Goal: Task Accomplishment & Management: Use online tool/utility

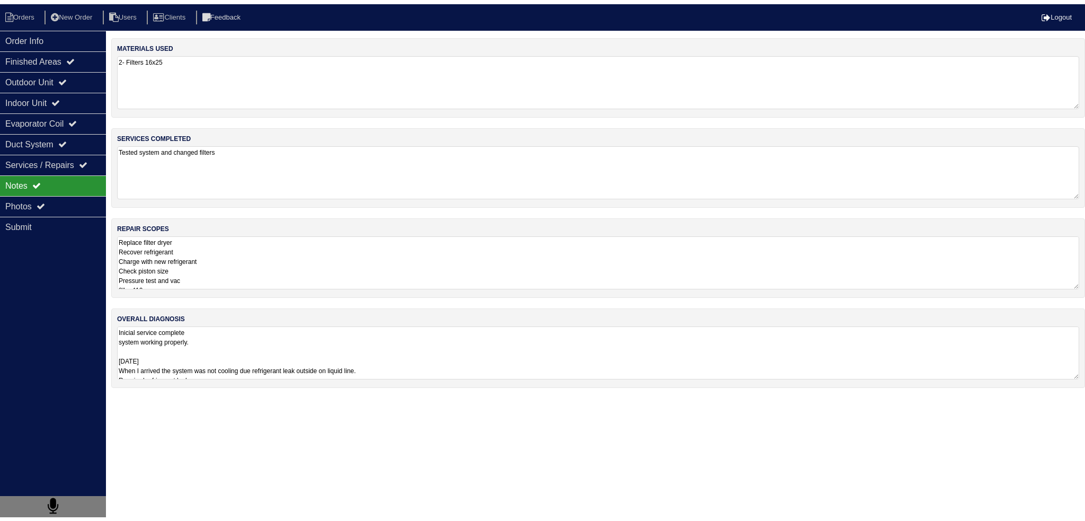
scroll to position [1, 0]
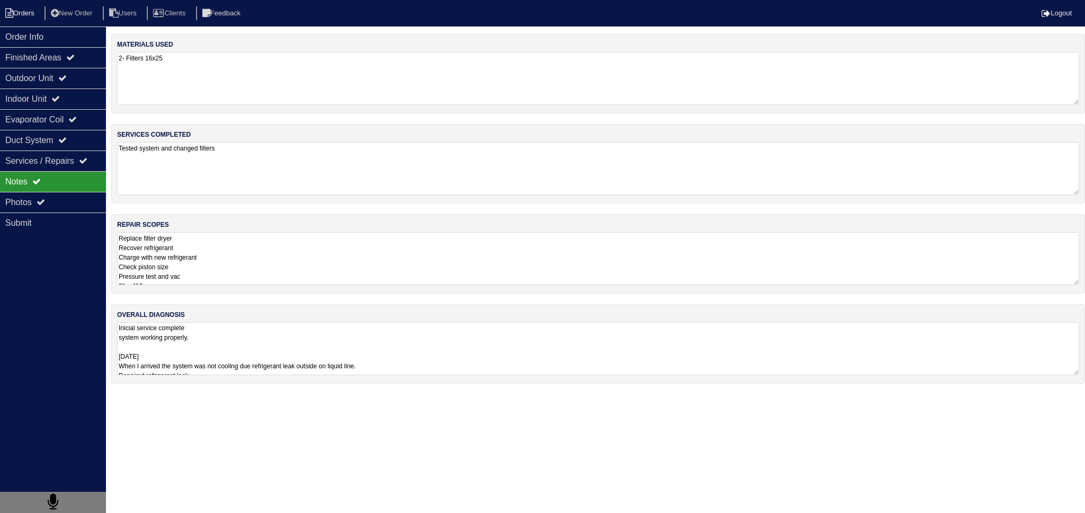
click at [36, 17] on li "Orders" at bounding box center [21, 13] width 43 height 14
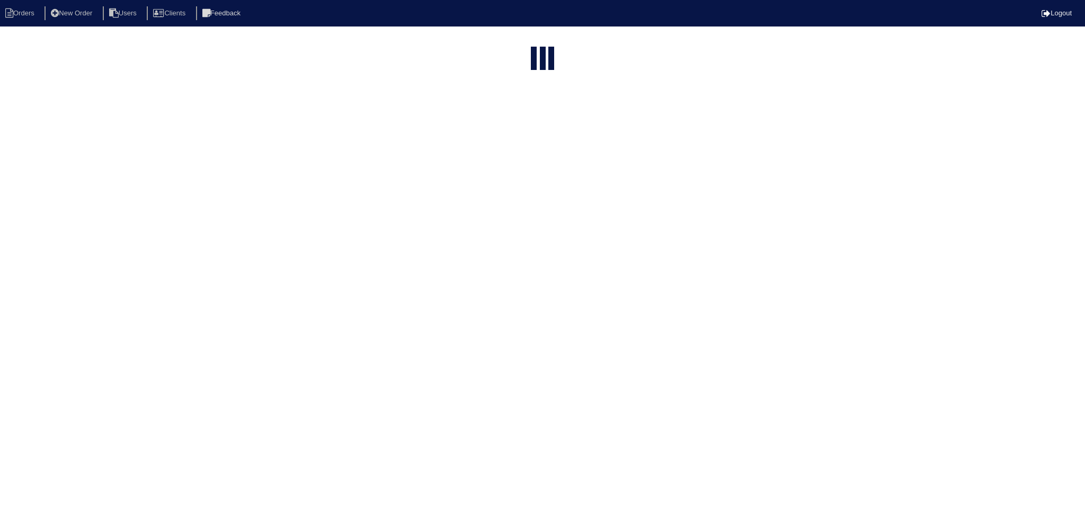
select select "15"
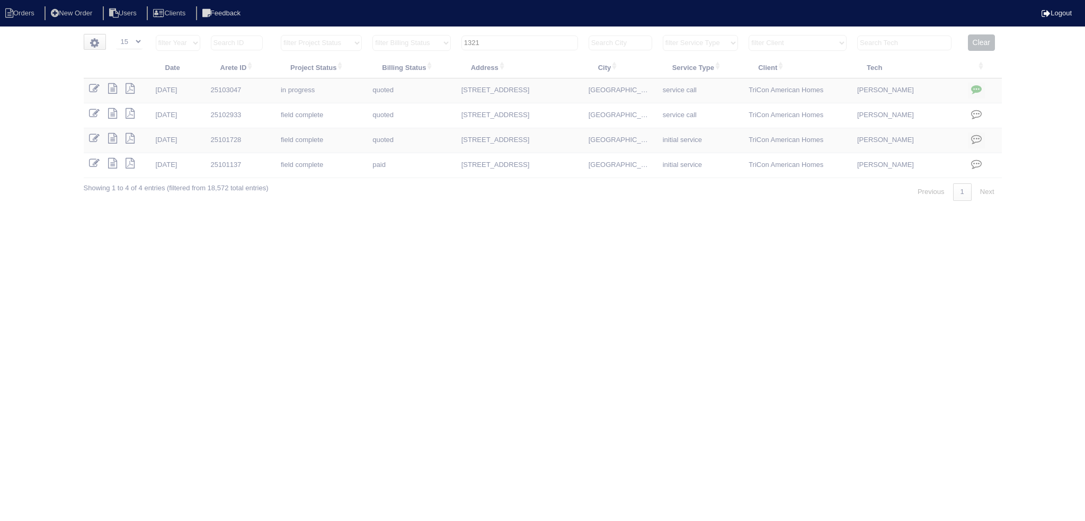
click at [532, 38] on input "1321" at bounding box center [520, 43] width 117 height 15
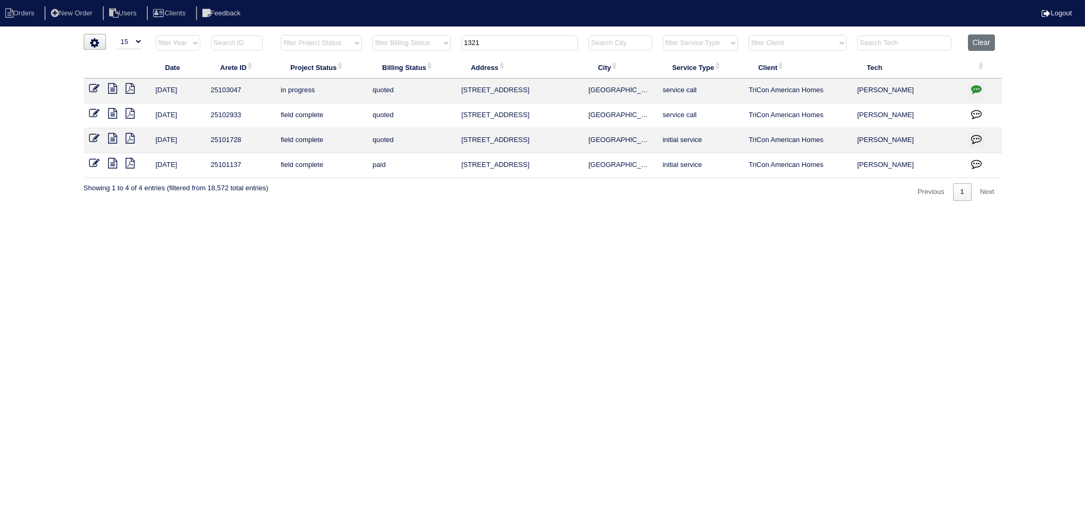
click at [532, 38] on input "1321" at bounding box center [520, 43] width 117 height 15
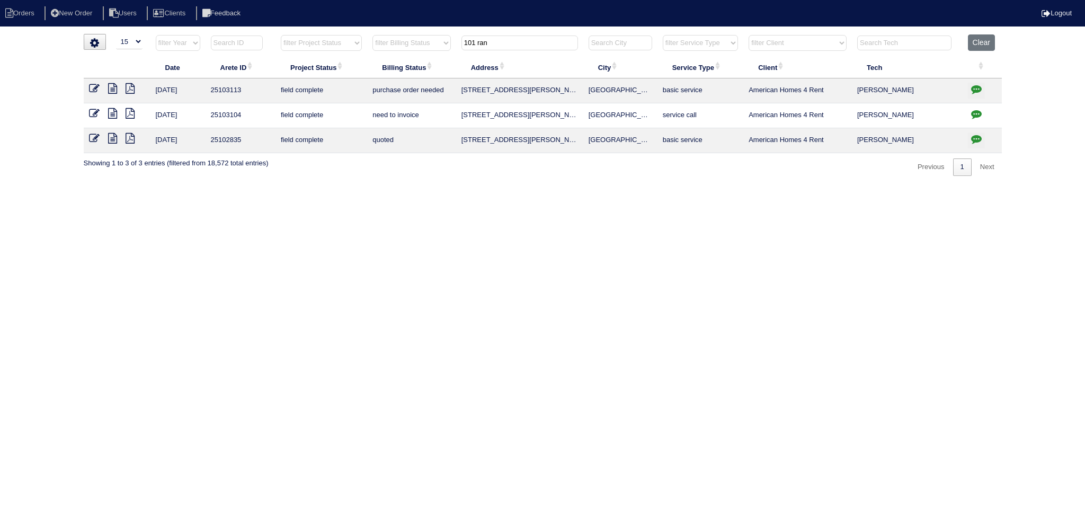
type input "101 ran"
click at [117, 88] on icon at bounding box center [112, 88] width 9 height 11
click at [115, 114] on icon at bounding box center [112, 113] width 9 height 11
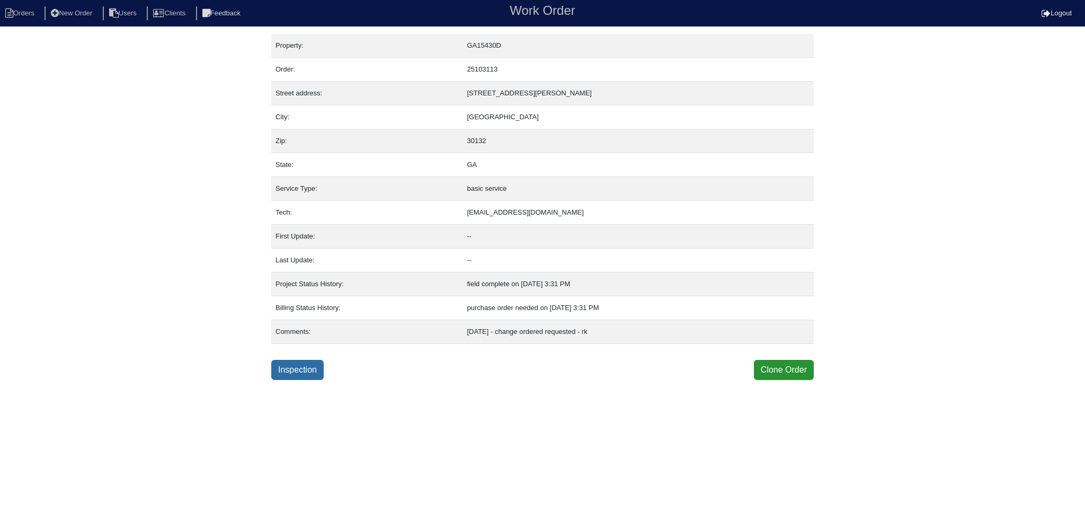
click at [305, 374] on link "Inspection" at bounding box center [297, 370] width 52 height 20
select select "0"
select select "Rheem"
select select "0"
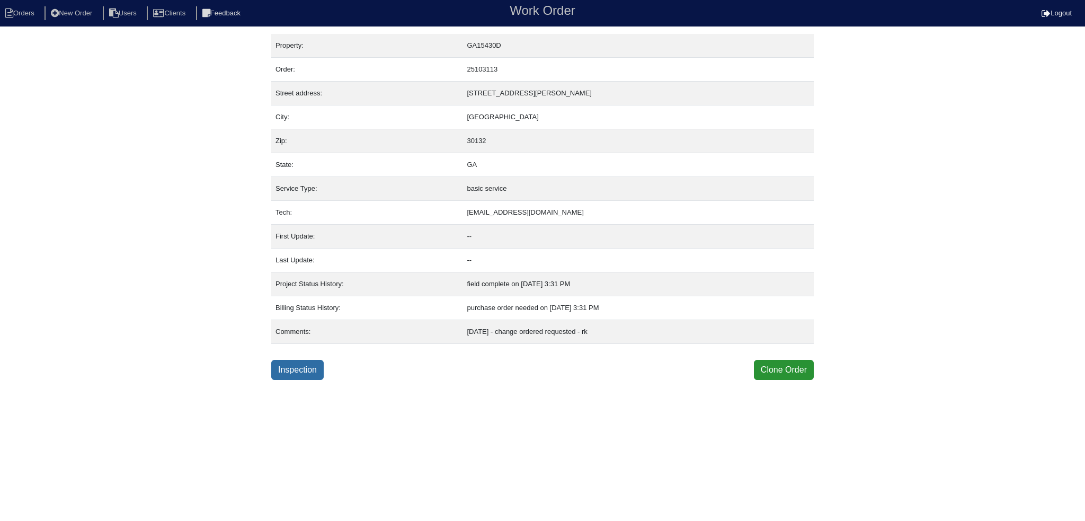
select select "0"
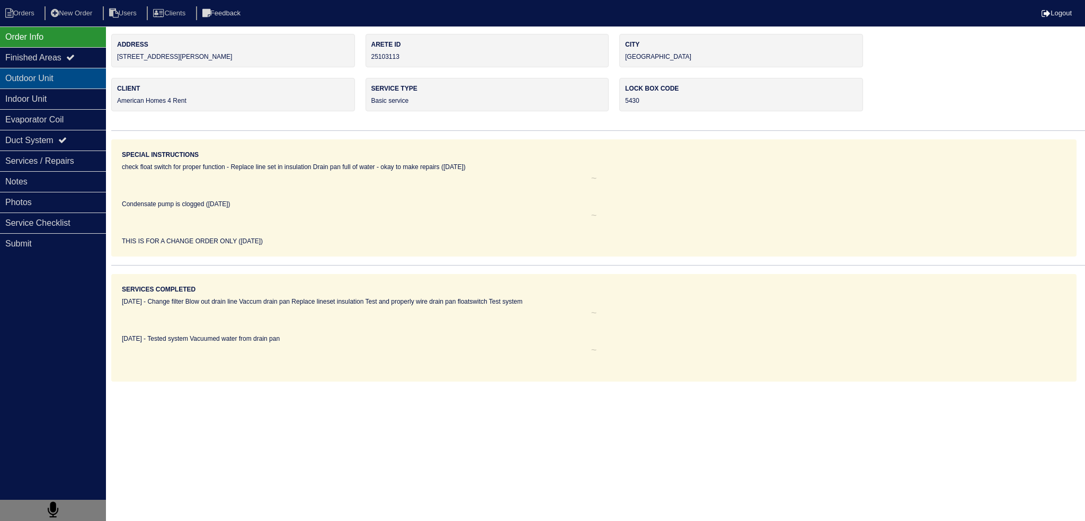
click at [74, 87] on div "Outdoor Unit" at bounding box center [53, 78] width 106 height 21
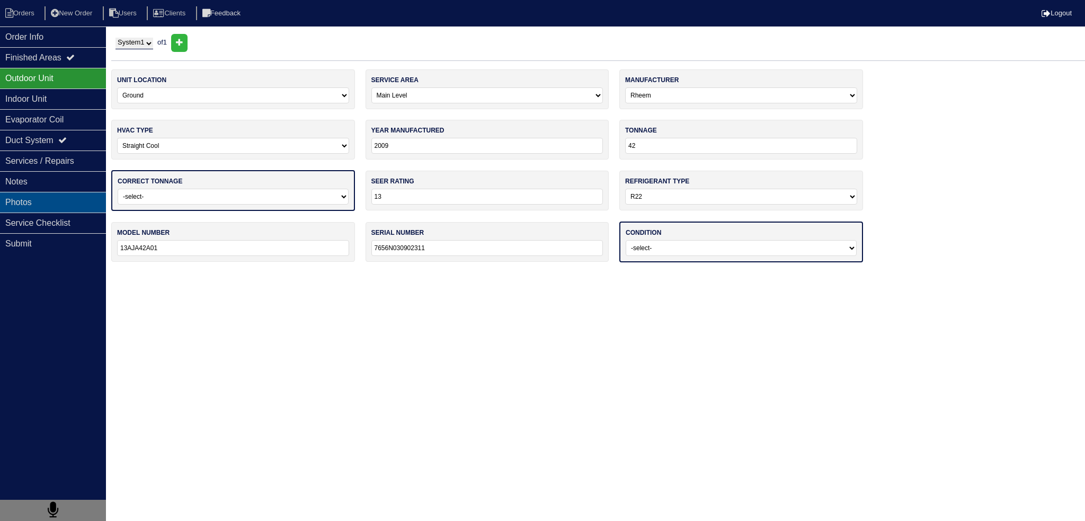
click at [52, 202] on div "Photos" at bounding box center [53, 202] width 106 height 21
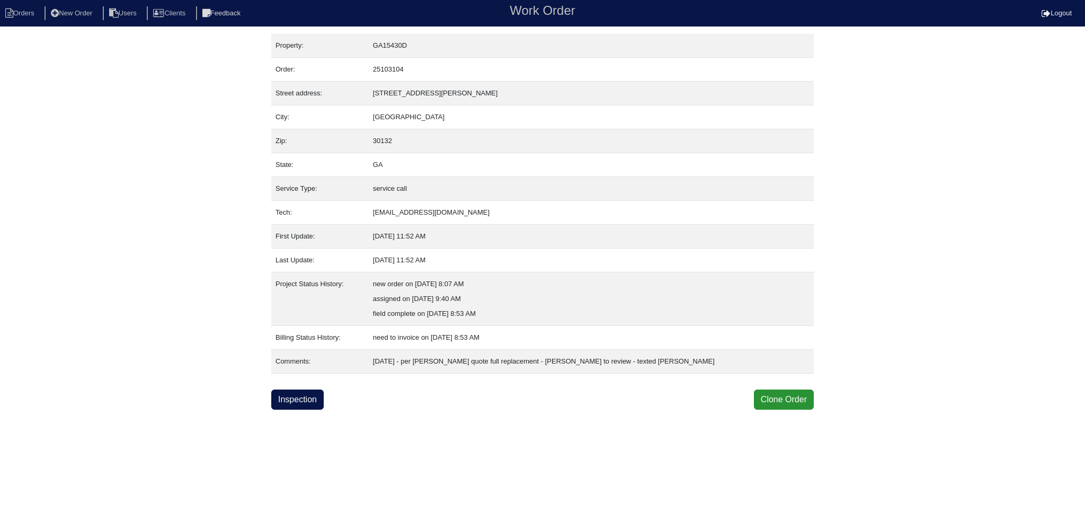
click at [299, 378] on div "Property: GA15430D Order: 25103104 Street address: [STREET_ADDRESS][PERSON_NAME…" at bounding box center [542, 222] width 543 height 376
drag, startPoint x: 309, startPoint y: 400, endPoint x: 315, endPoint y: 400, distance: 6.4
click at [309, 399] on link "Inspection" at bounding box center [297, 399] width 52 height 20
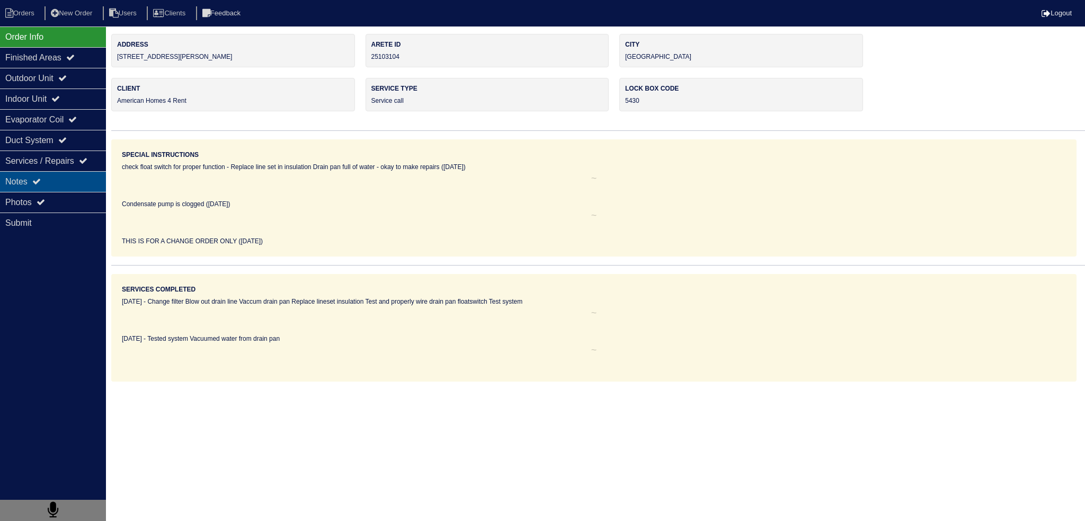
click at [70, 189] on div "Notes" at bounding box center [53, 181] width 106 height 21
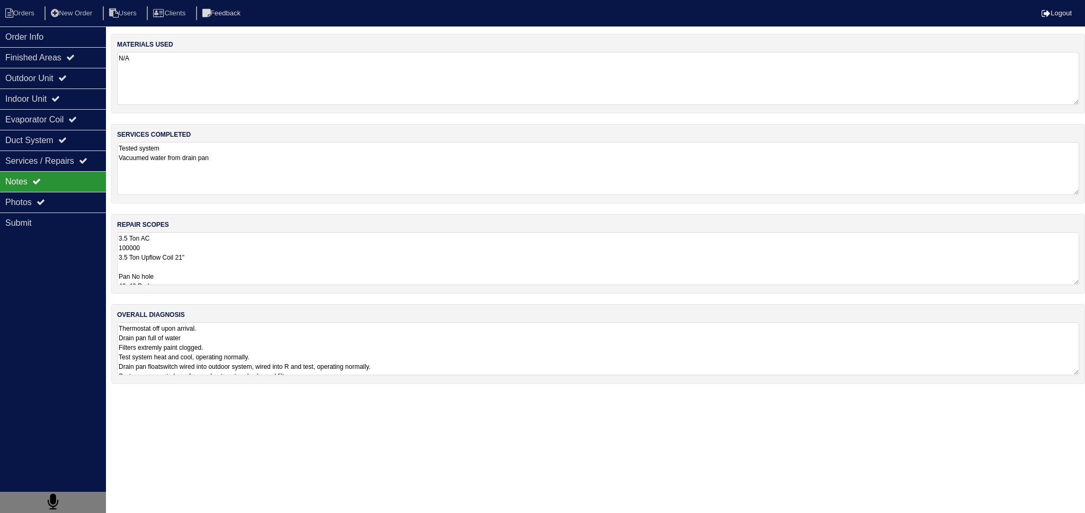
click at [210, 241] on textarea "3.5 Ton AC 100000 3.5 Ton Upflow Coil 21" Pan No hole 40x40 Pad Aquaguard Float…" at bounding box center [598, 258] width 962 height 53
click at [83, 191] on div "Order Info Finished Areas Outdoor Unit Indoor Unit Evaporator Coil Duct System …" at bounding box center [53, 282] width 106 height 513
click at [81, 203] on div "Photos" at bounding box center [53, 202] width 106 height 21
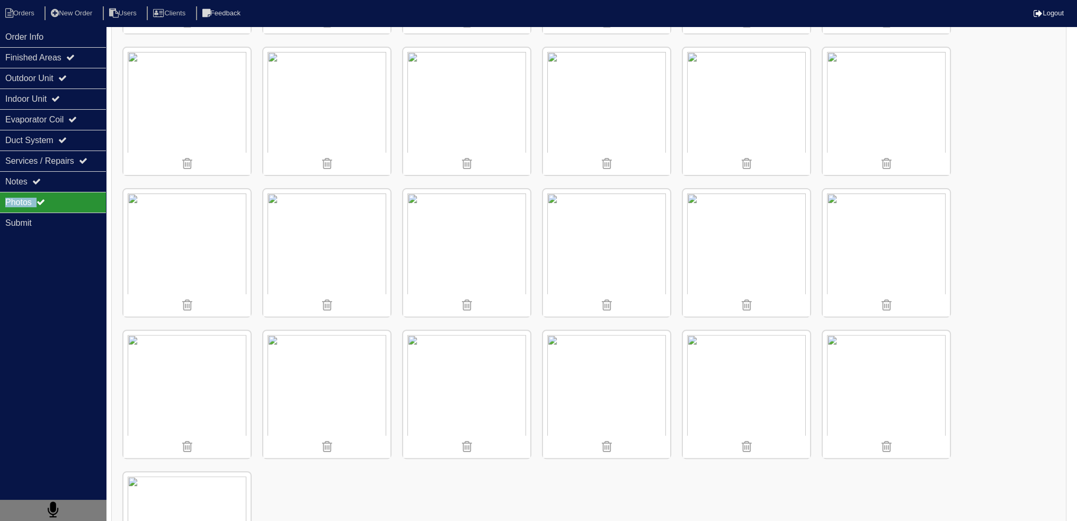
scroll to position [423, 0]
click at [884, 238] on img at bounding box center [886, 260] width 127 height 127
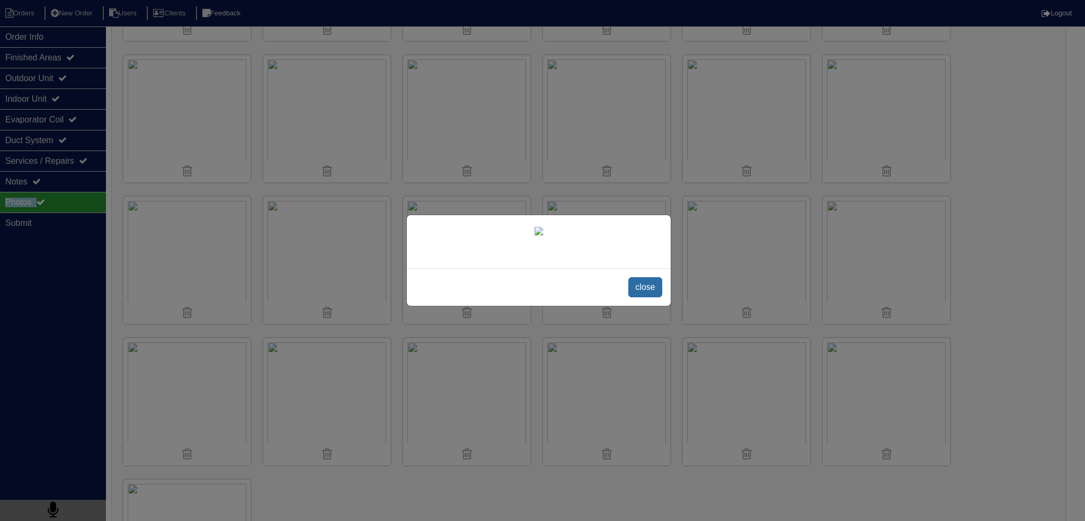
click at [650, 297] on span "close" at bounding box center [644, 287] width 33 height 20
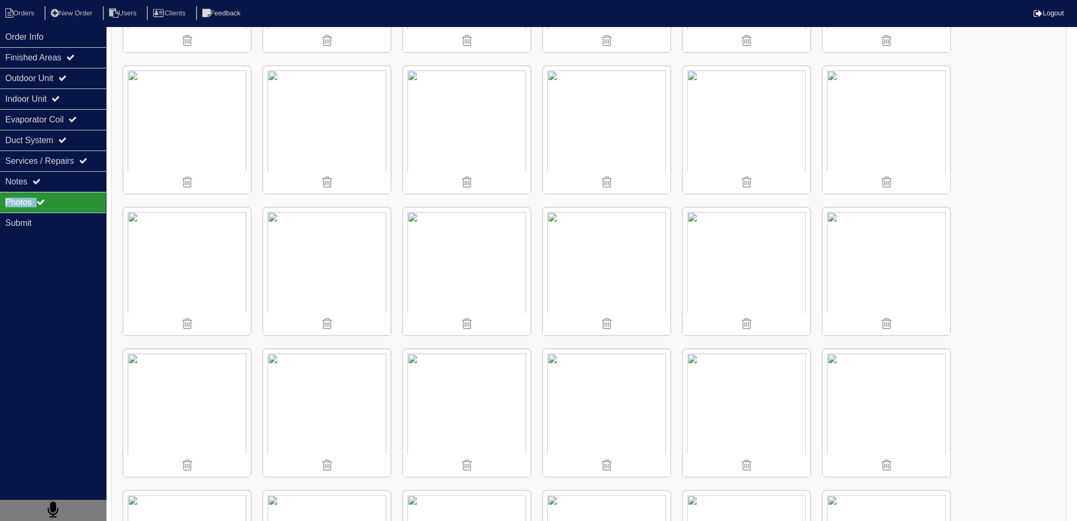
scroll to position [264, 0]
click at [880, 393] on img at bounding box center [886, 419] width 127 height 127
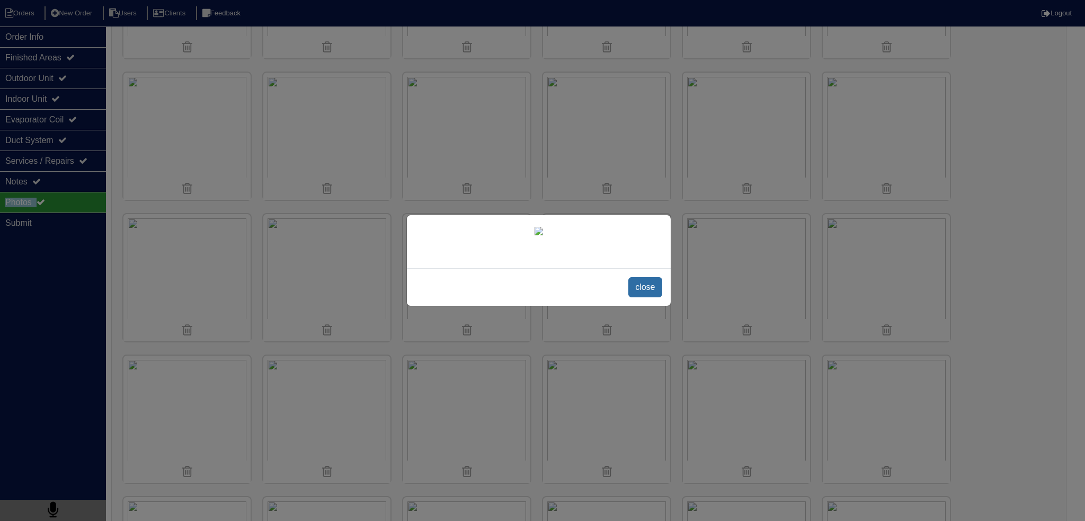
click at [653, 297] on span "close" at bounding box center [644, 287] width 33 height 20
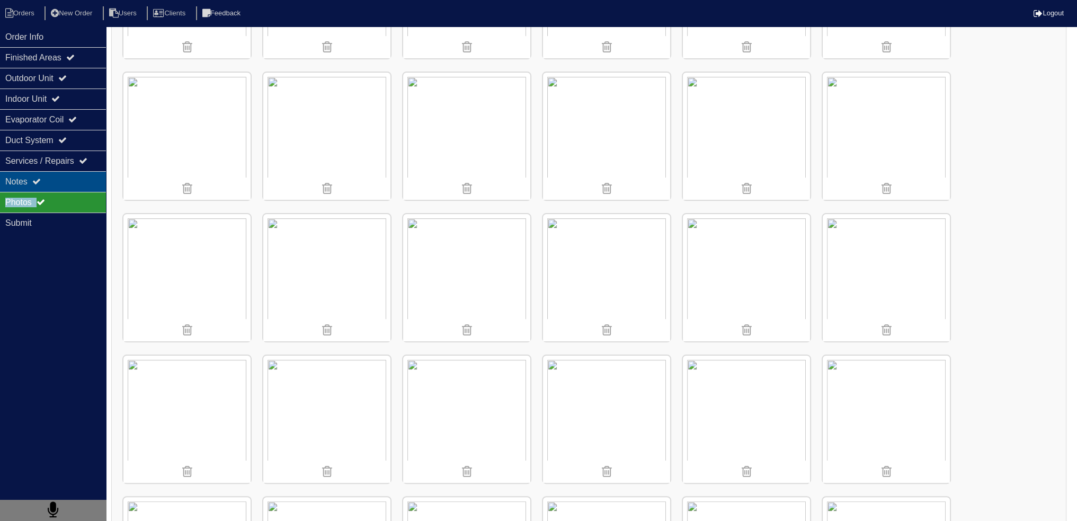
click at [70, 180] on div "Notes" at bounding box center [53, 181] width 106 height 21
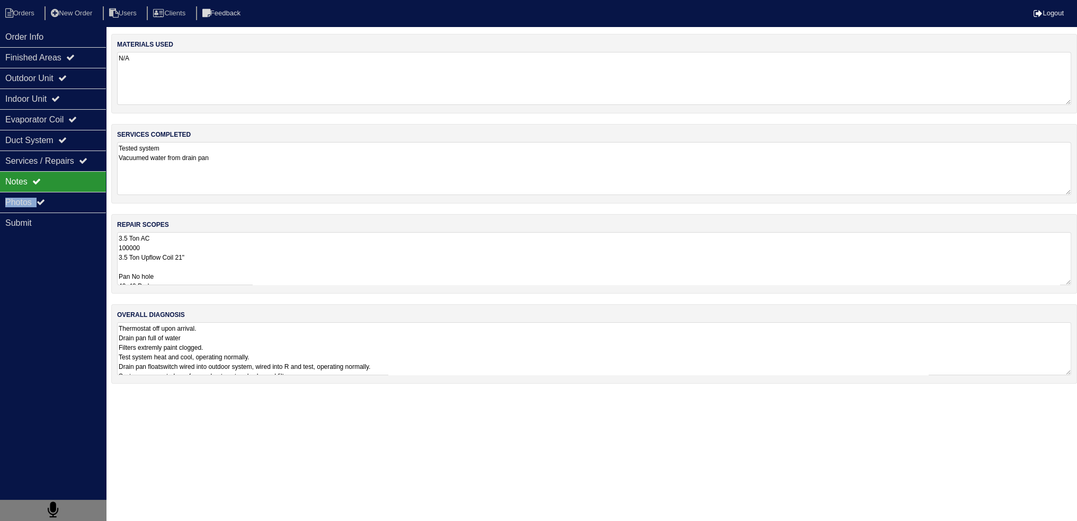
scroll to position [0, 0]
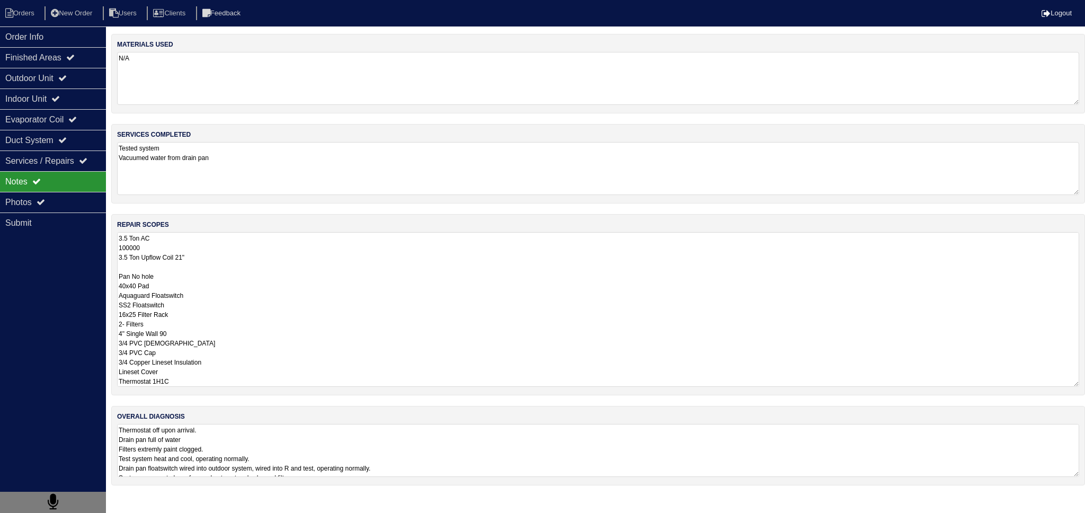
click at [218, 260] on textarea "3.5 Ton AC 100000 3.5 Ton Upflow Coil 21" Pan No hole 40x40 Pad Aquaguard Float…" at bounding box center [598, 309] width 962 height 155
click at [53, 201] on div "Photos" at bounding box center [53, 202] width 106 height 21
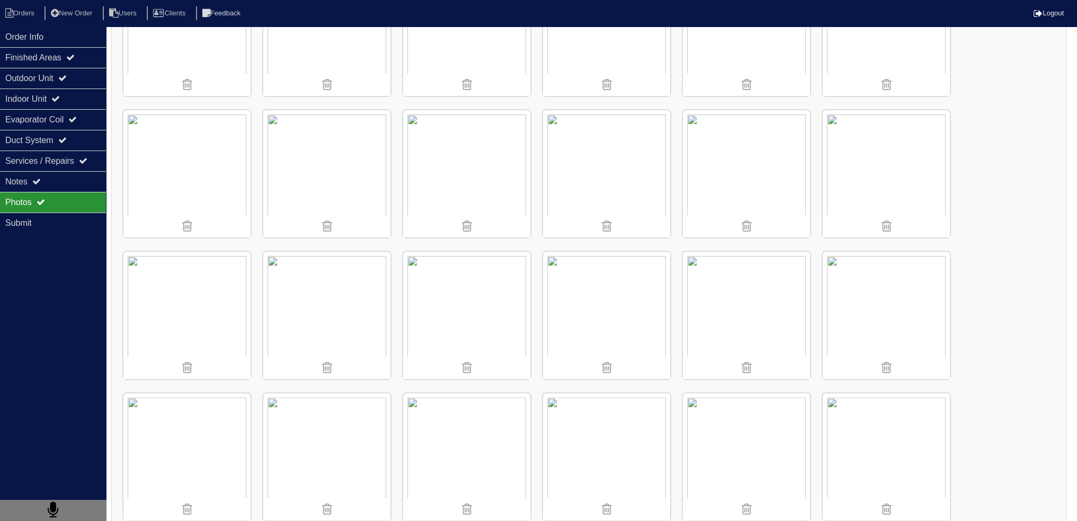
scroll to position [371, 0]
click at [72, 185] on div "Notes" at bounding box center [53, 181] width 106 height 21
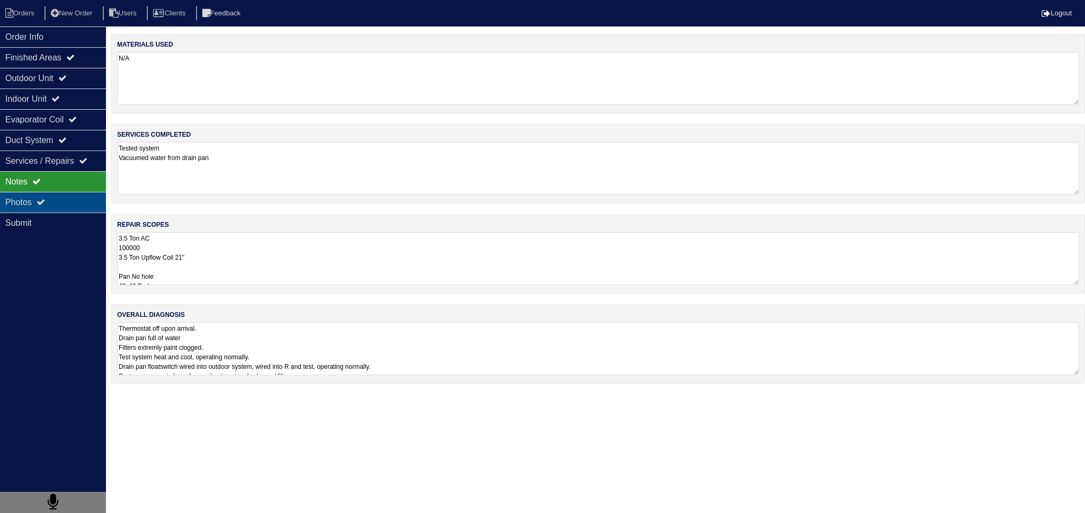
click at [78, 207] on div "Photos" at bounding box center [53, 202] width 106 height 21
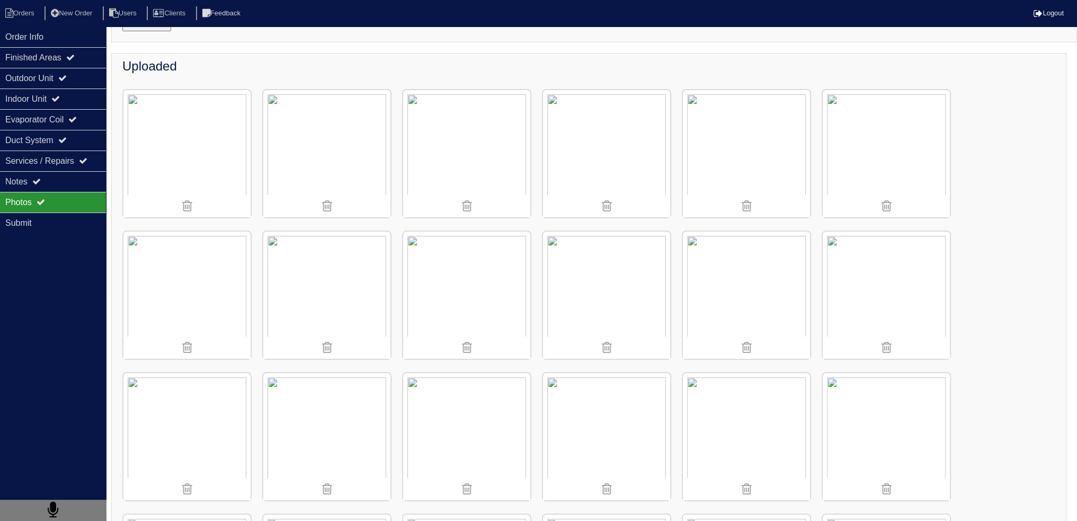
scroll to position [106, 0]
click at [67, 40] on div "Order Info" at bounding box center [53, 36] width 106 height 21
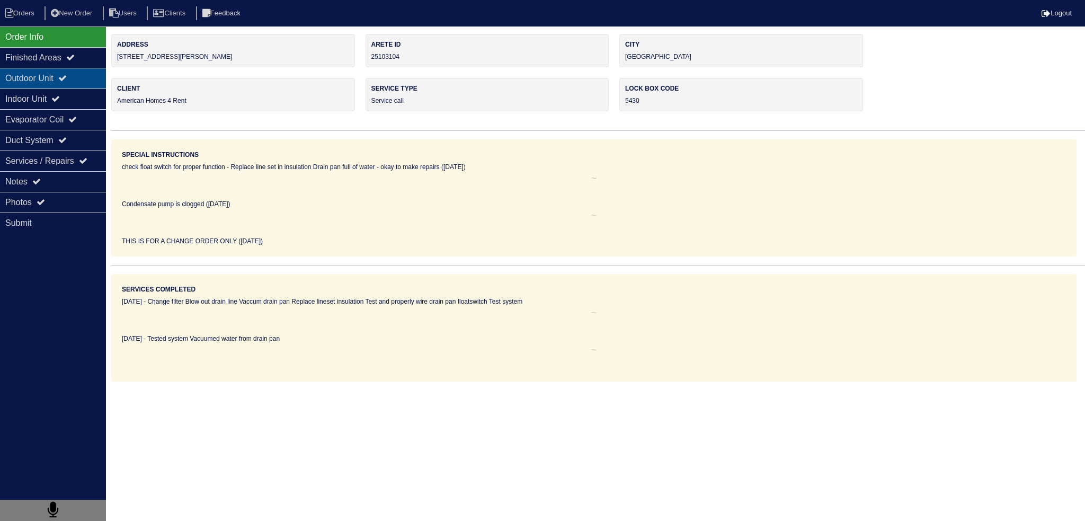
click at [84, 86] on div "Outdoor Unit" at bounding box center [53, 78] width 106 height 21
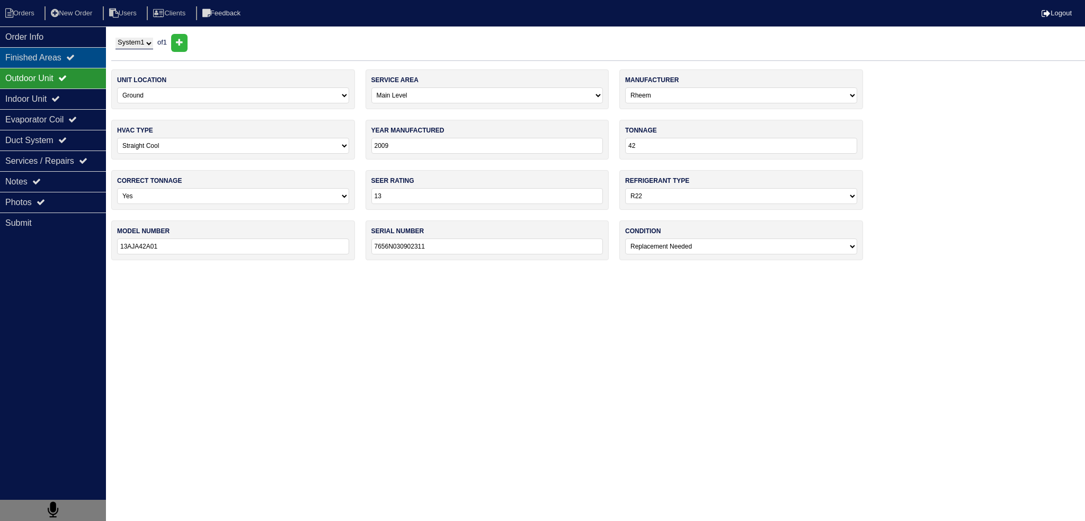
click at [77, 65] on div "Finished Areas" at bounding box center [53, 57] width 106 height 21
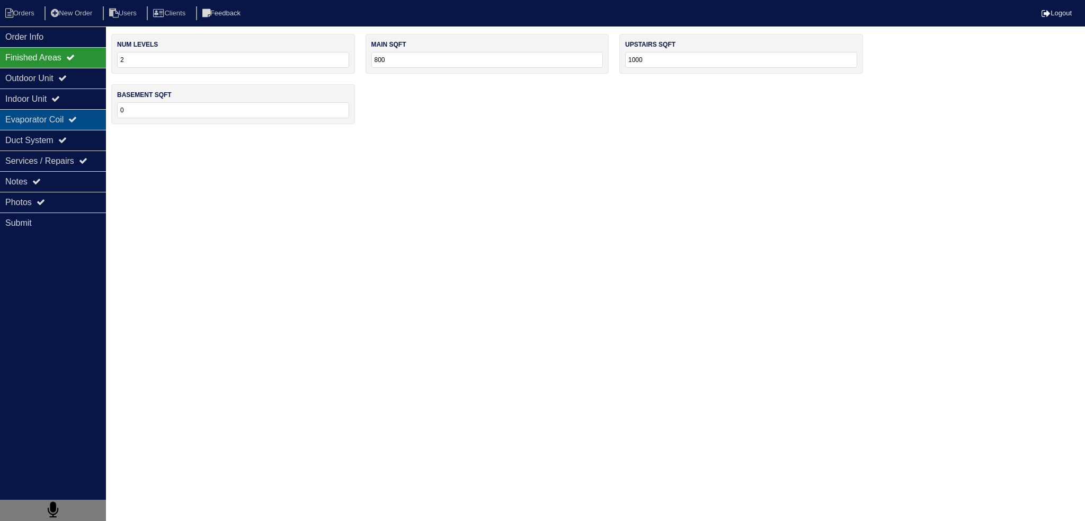
drag, startPoint x: 59, startPoint y: 78, endPoint x: 68, endPoint y: 113, distance: 35.5
click at [59, 79] on div "Outdoor Unit" at bounding box center [53, 78] width 106 height 21
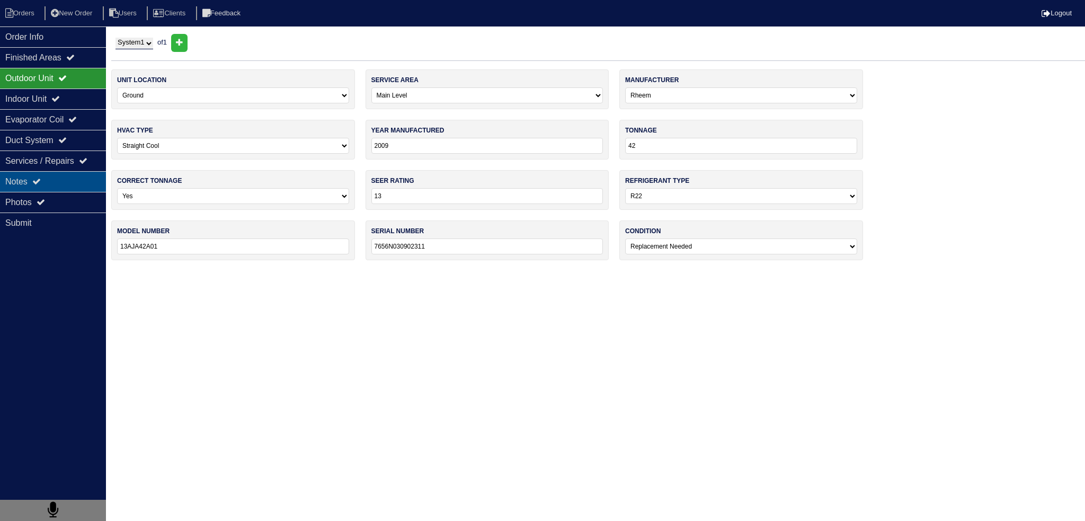
click at [79, 183] on div "Notes" at bounding box center [53, 181] width 106 height 21
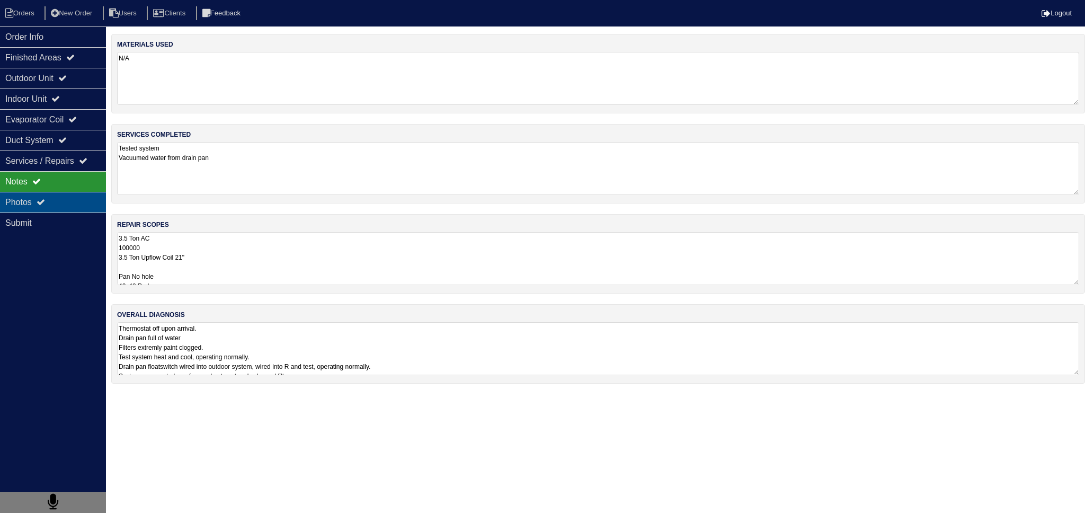
click at [76, 202] on div "Photos" at bounding box center [53, 202] width 106 height 21
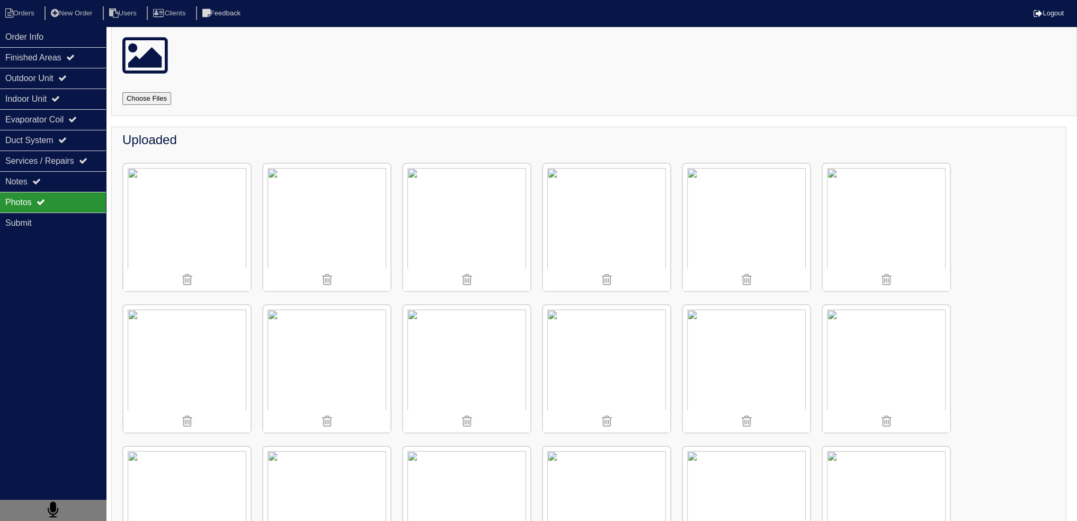
scroll to position [159, 0]
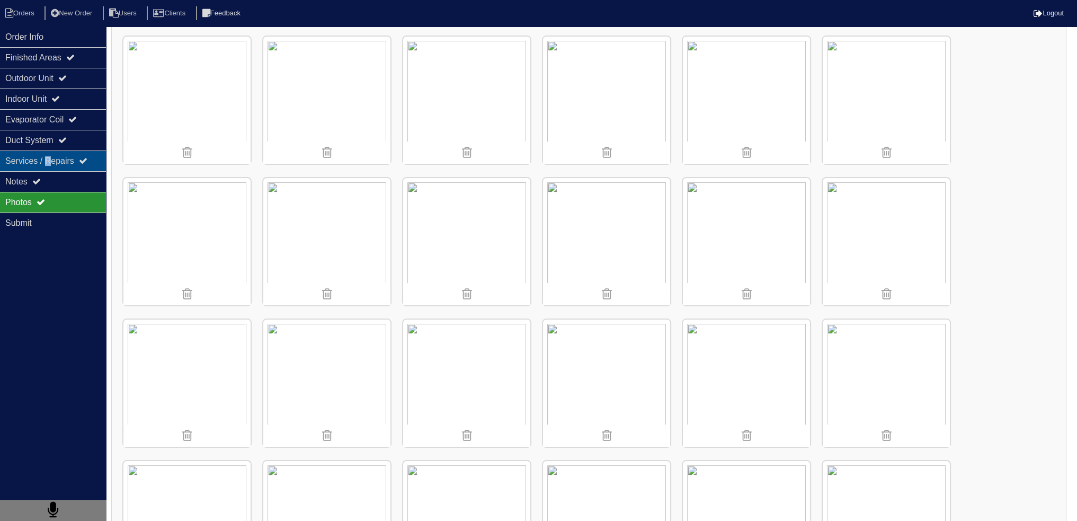
drag, startPoint x: 55, startPoint y: 150, endPoint x: 49, endPoint y: 150, distance: 6.4
click at [51, 150] on div "Services / Repairs" at bounding box center [53, 160] width 106 height 21
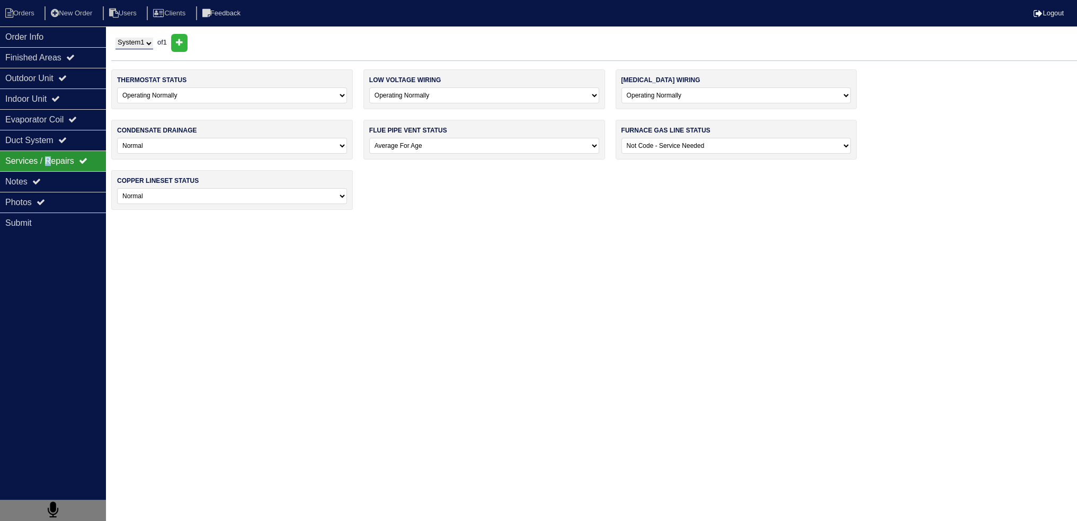
scroll to position [0, 0]
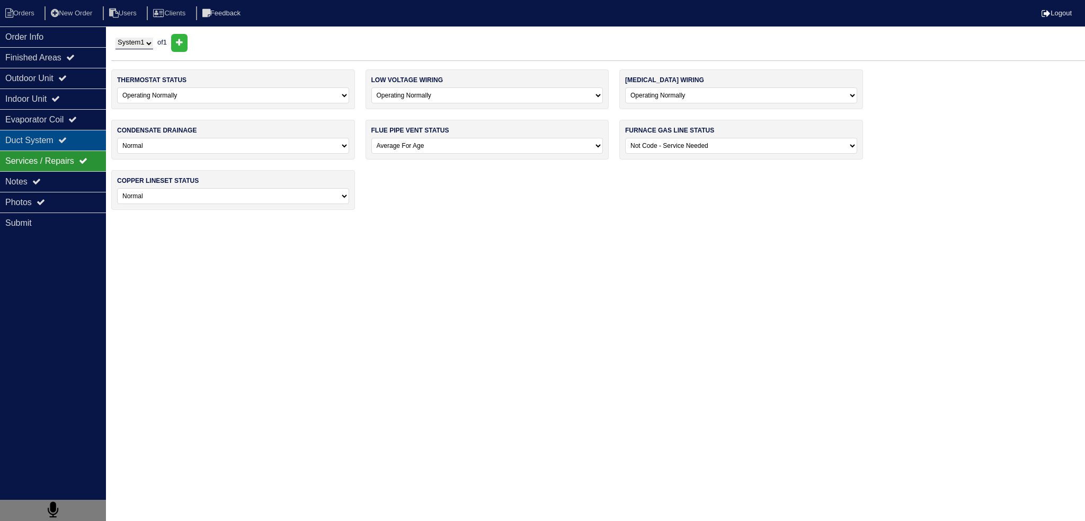
click at [47, 140] on div "Duct System" at bounding box center [53, 140] width 106 height 21
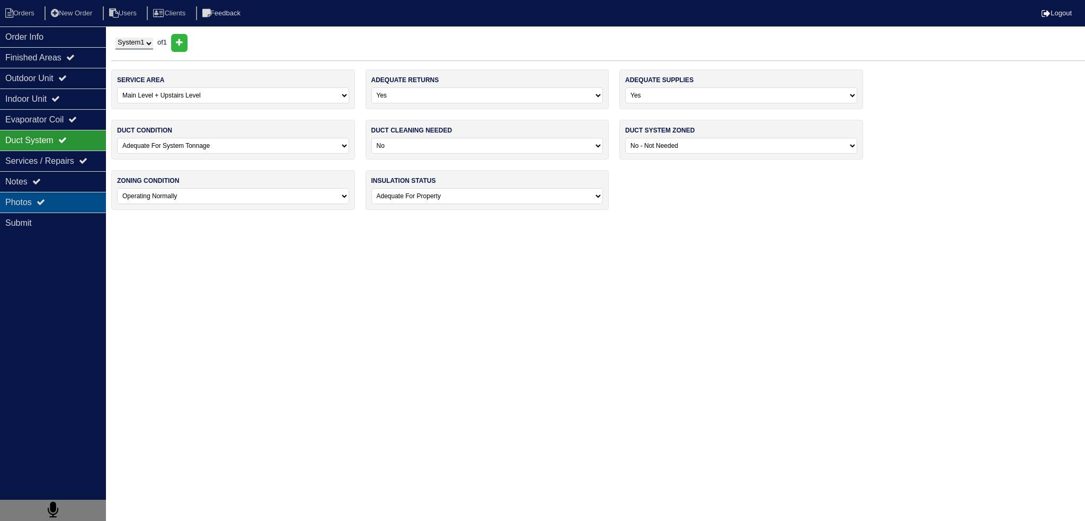
click at [45, 198] on icon at bounding box center [41, 202] width 8 height 8
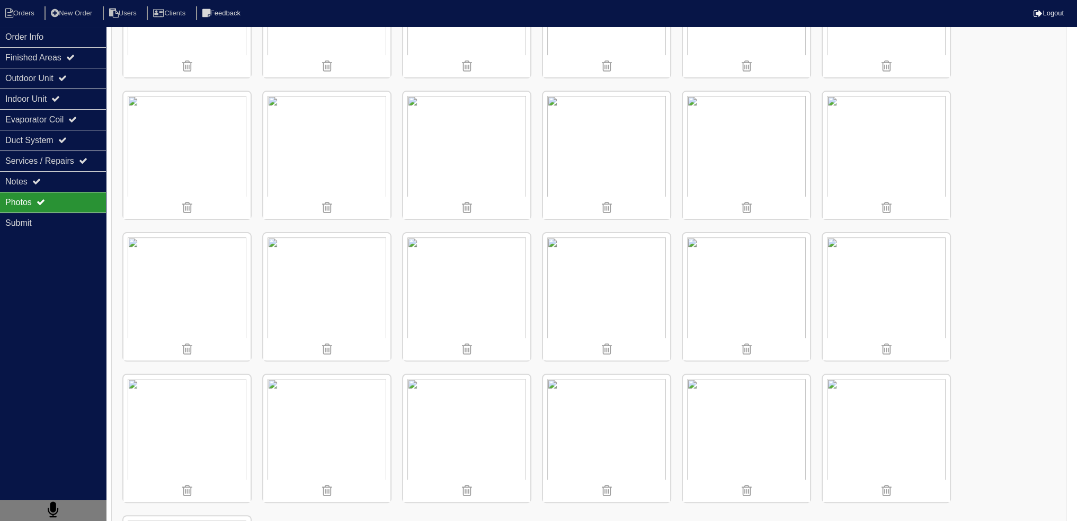
scroll to position [424, 0]
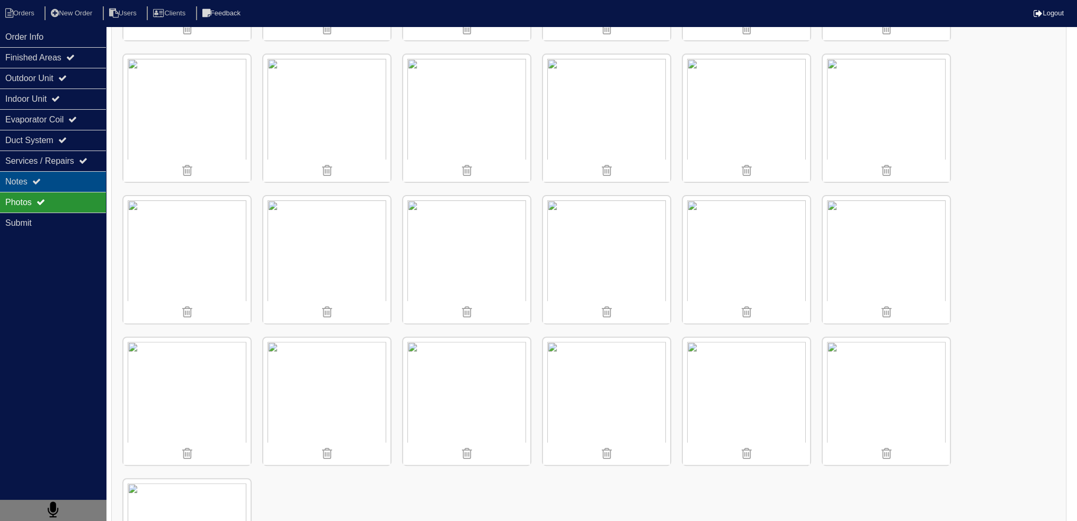
drag, startPoint x: 4, startPoint y: 173, endPoint x: 57, endPoint y: 189, distance: 55.7
click at [3, 173] on div "Notes" at bounding box center [53, 181] width 106 height 21
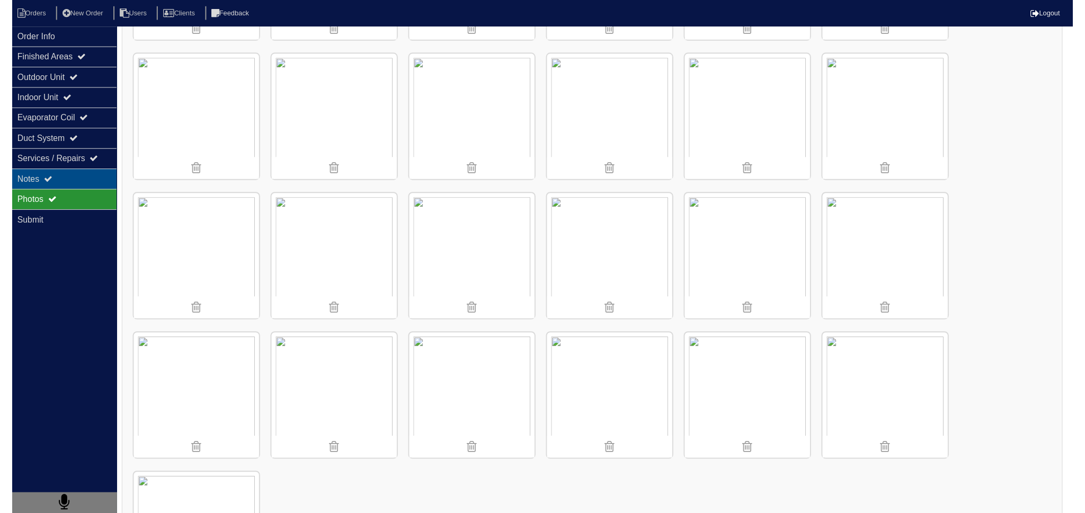
scroll to position [0, 0]
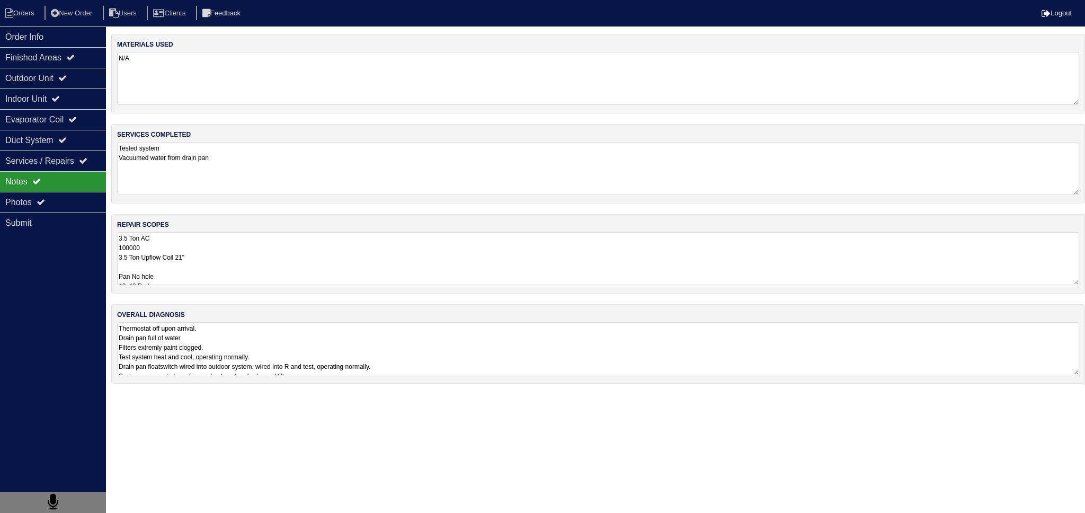
click at [222, 282] on textarea "3.5 Ton AC 100000 3.5 Ton Upflow Coil 21" Pan No hole 40x40 Pad Aquaguard Float…" at bounding box center [598, 258] width 962 height 53
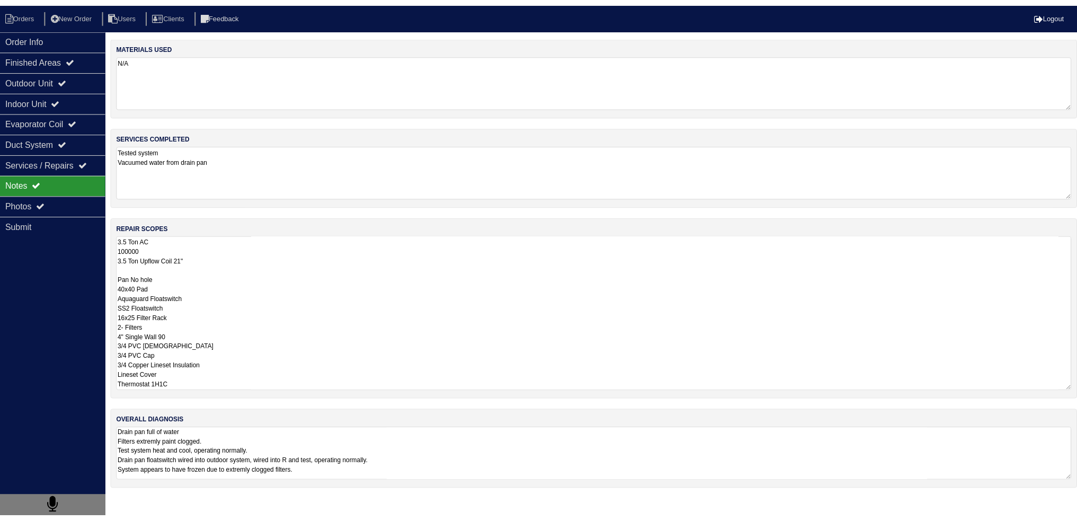
scroll to position [36, 0]
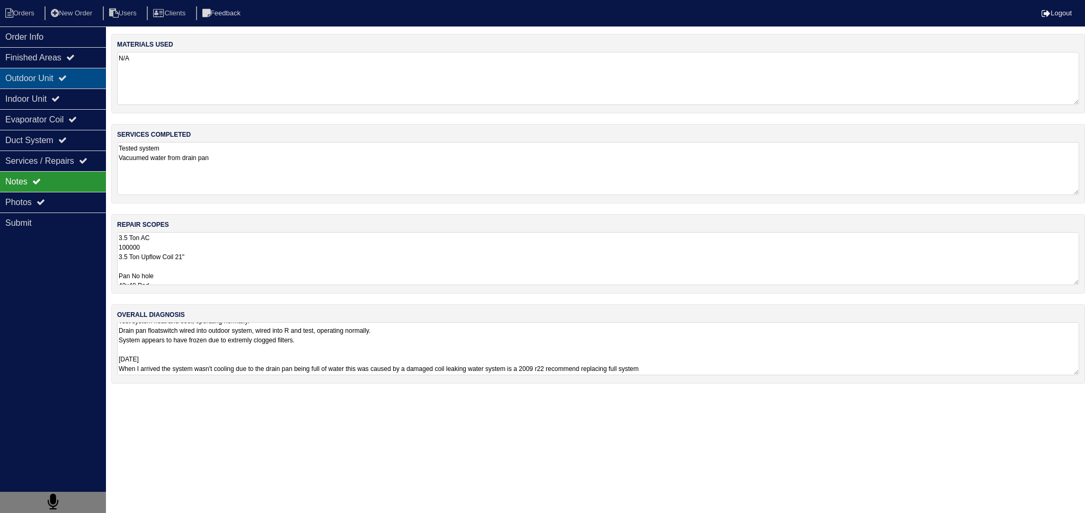
click at [79, 77] on div "Outdoor Unit" at bounding box center [53, 78] width 106 height 21
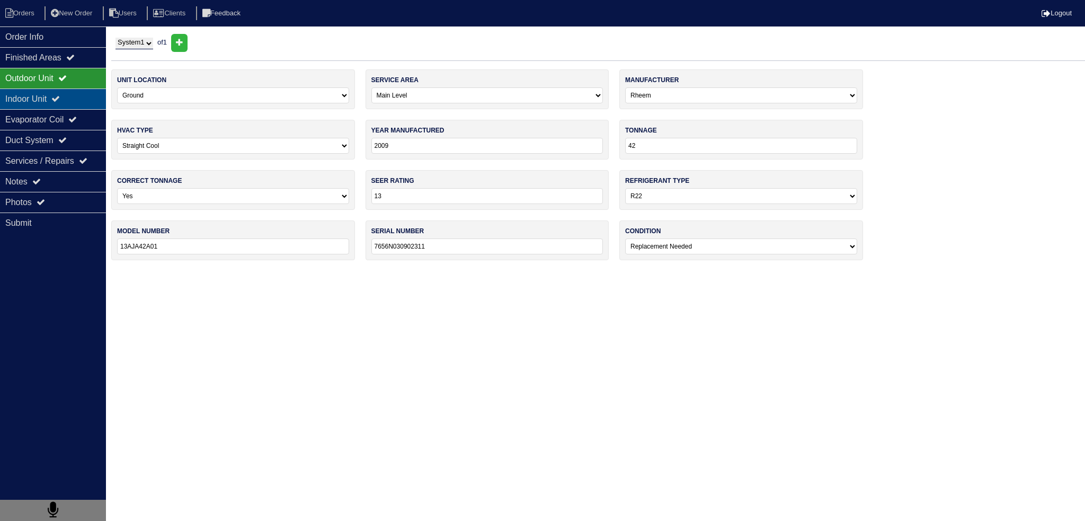
click at [72, 93] on div "Indoor Unit" at bounding box center [53, 98] width 106 height 21
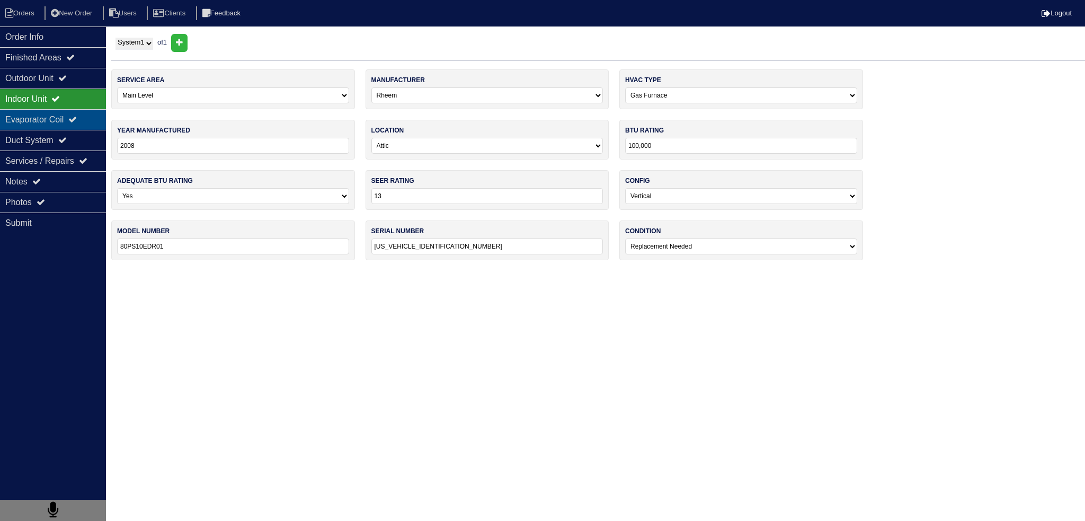
click at [68, 119] on div "Evaporator Coil" at bounding box center [53, 119] width 106 height 21
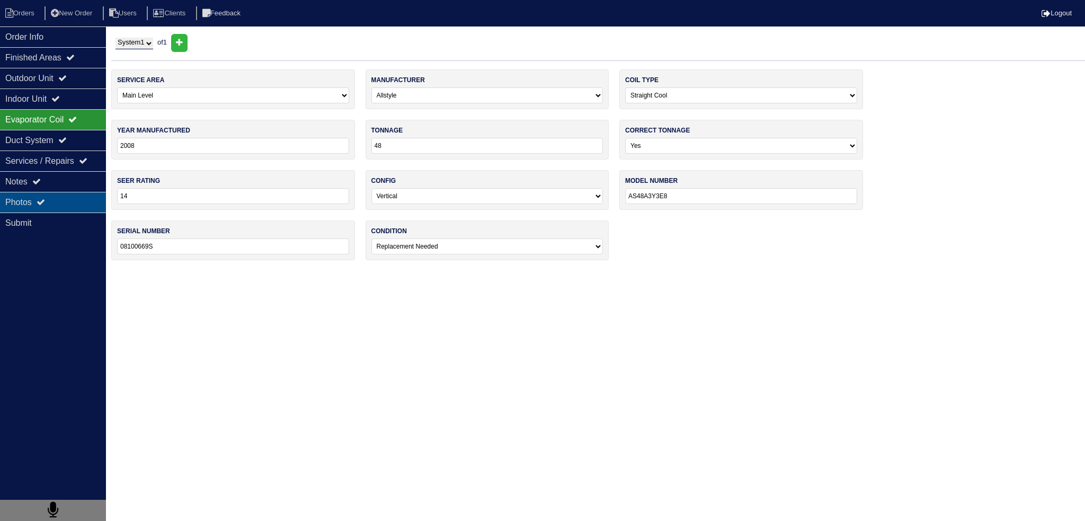
click at [78, 204] on div "Photos" at bounding box center [53, 202] width 106 height 21
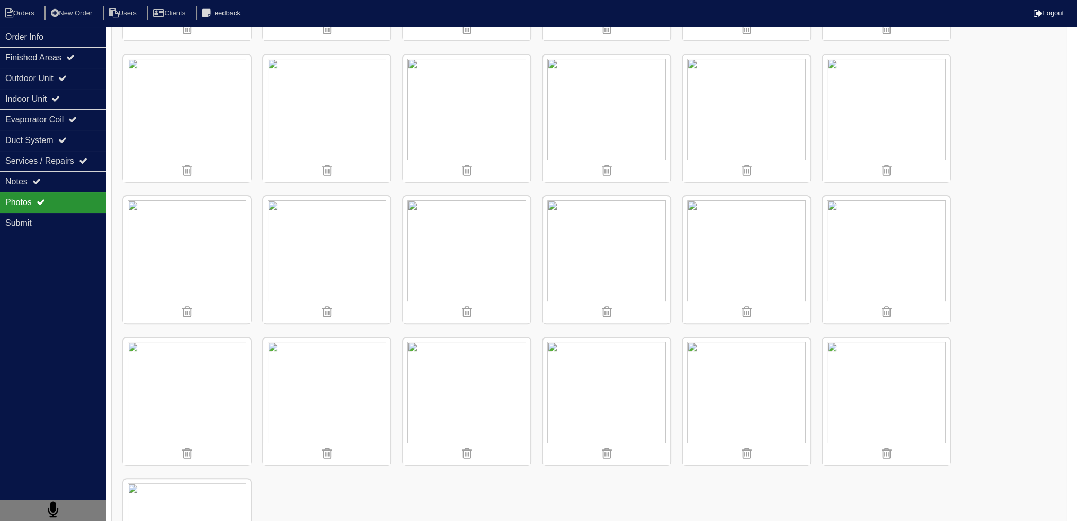
scroll to position [423, 0]
click at [856, 228] on img at bounding box center [886, 260] width 127 height 127
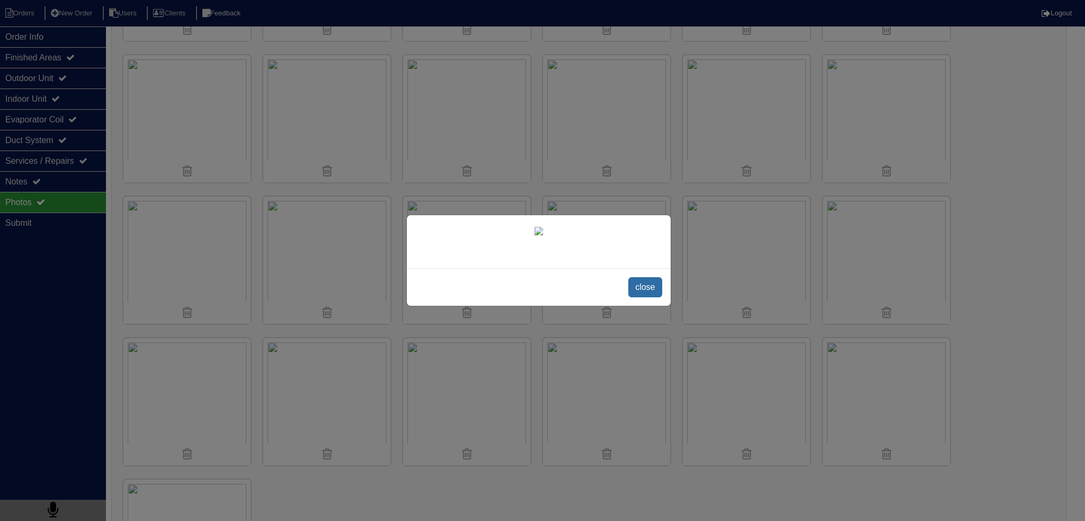
click at [639, 297] on span "close" at bounding box center [644, 287] width 33 height 20
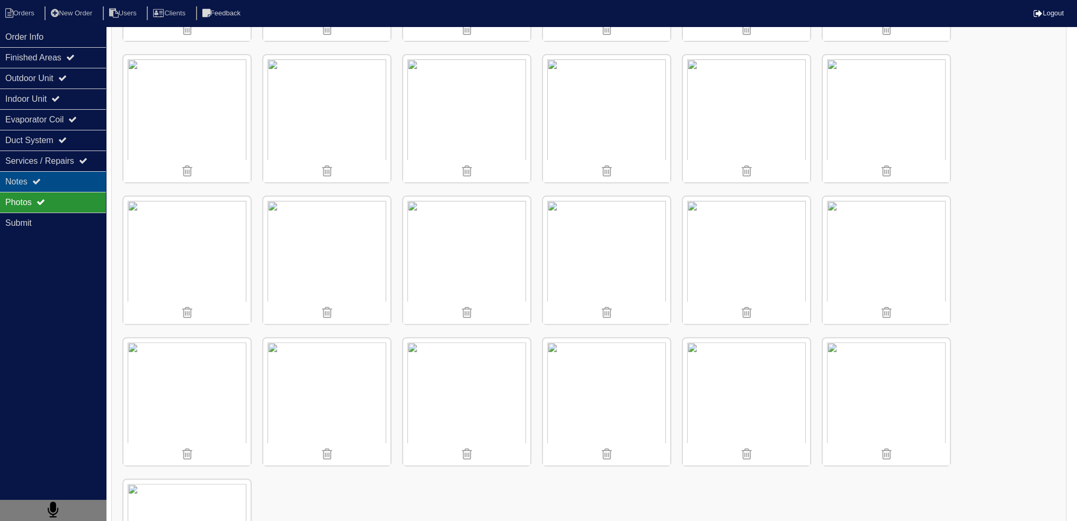
click at [60, 180] on div "Notes" at bounding box center [53, 181] width 106 height 21
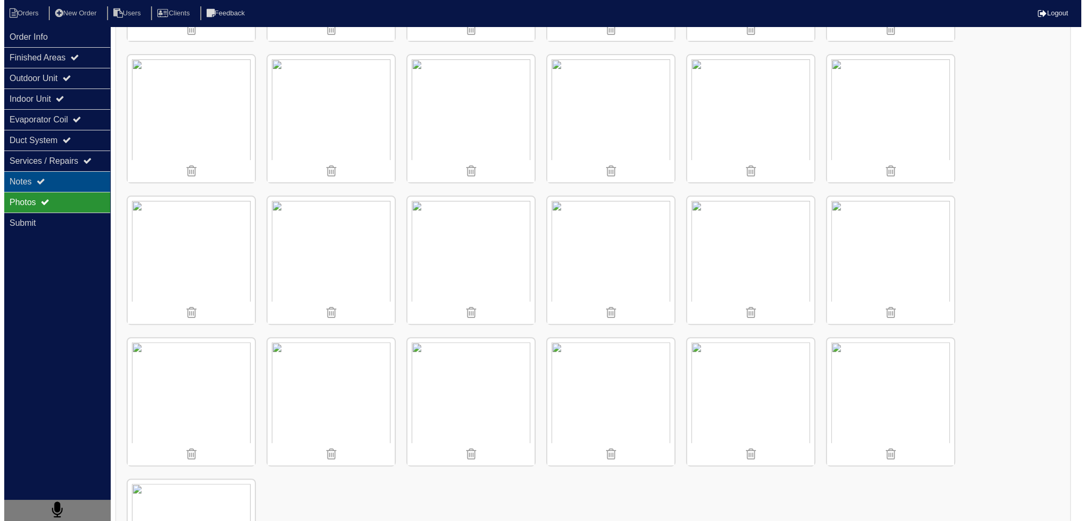
scroll to position [0, 0]
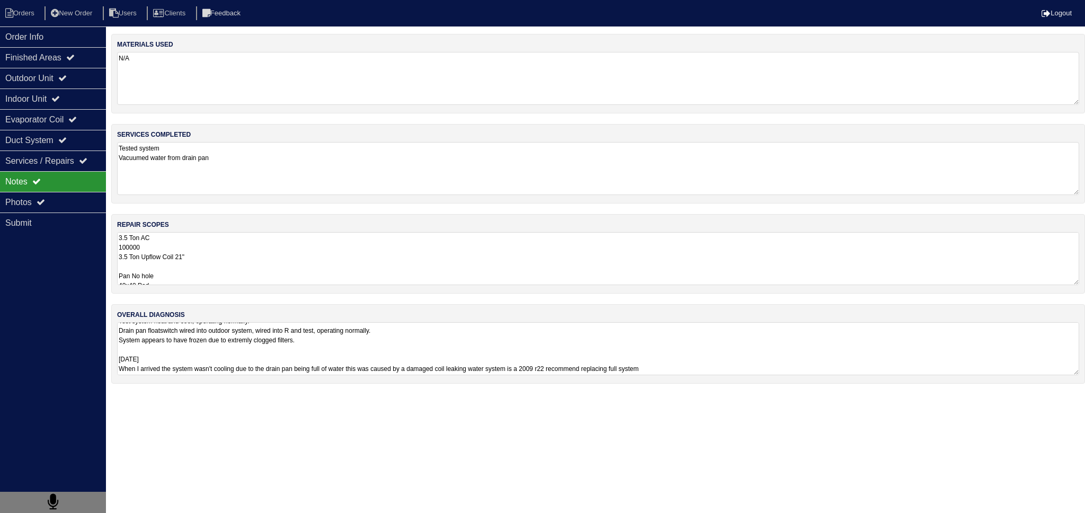
click at [211, 234] on textarea "3.5 Ton AC 100000 3.5 Ton Upflow Coil 21" Pan No hole 40x40 Pad Aquaguard Float…" at bounding box center [598, 258] width 962 height 53
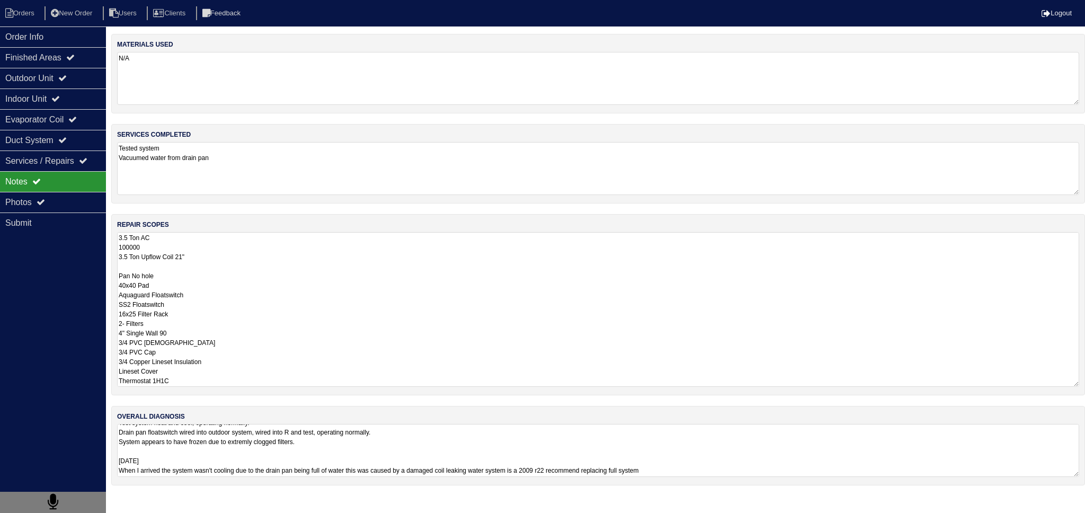
click at [209, 258] on textarea "3.5 Ton AC 100000 3.5 Ton Upflow Coil 21" Pan No hole 40x40 Pad Aquaguard Float…" at bounding box center [598, 309] width 962 height 155
click at [70, 19] on li "New Order" at bounding box center [73, 13] width 56 height 14
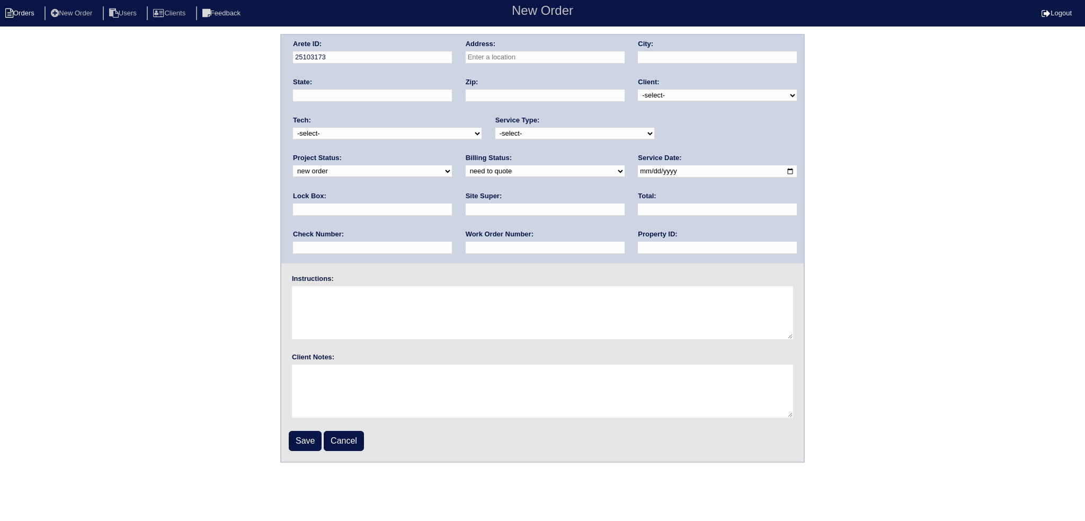
click at [34, 12] on li "Orders" at bounding box center [21, 13] width 43 height 14
select select "15"
